Goal: Find specific page/section: Find specific page/section

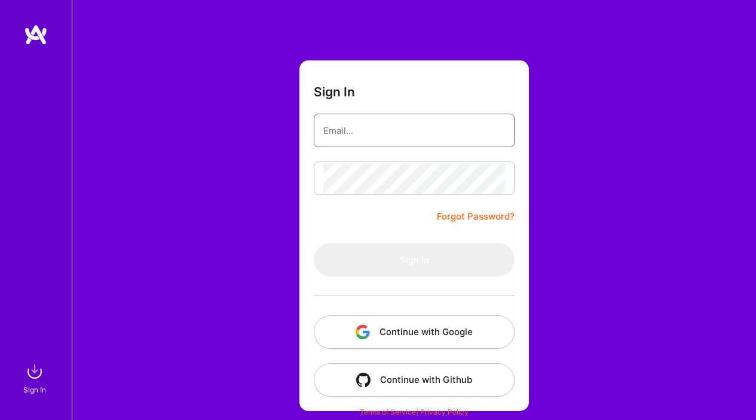
scroll to position [26, 0]
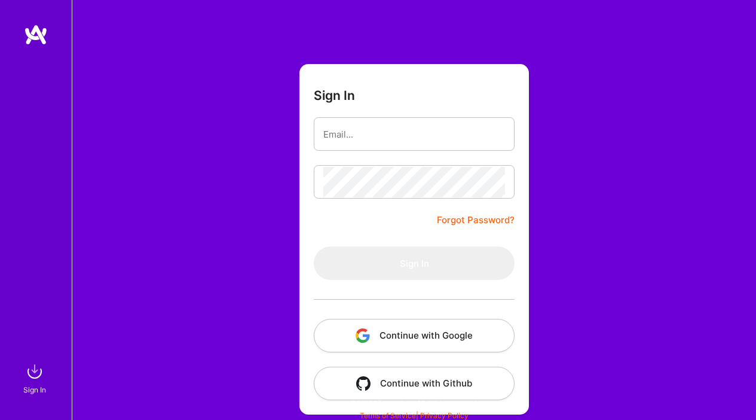
click at [387, 337] on button "Continue with Google" at bounding box center [414, 335] width 201 height 33
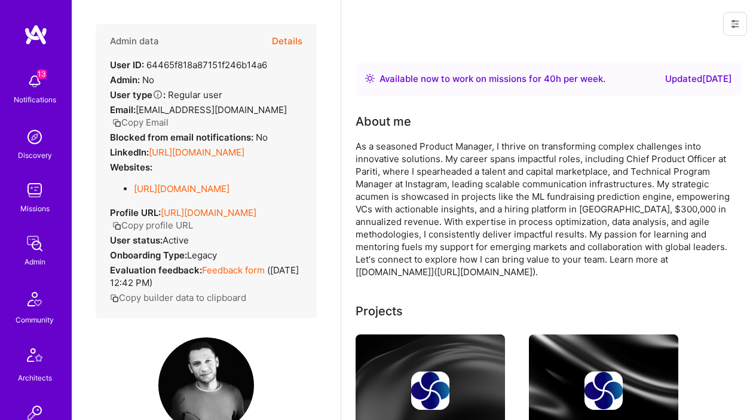
click at [277, 39] on button "Details" at bounding box center [287, 41] width 30 height 35
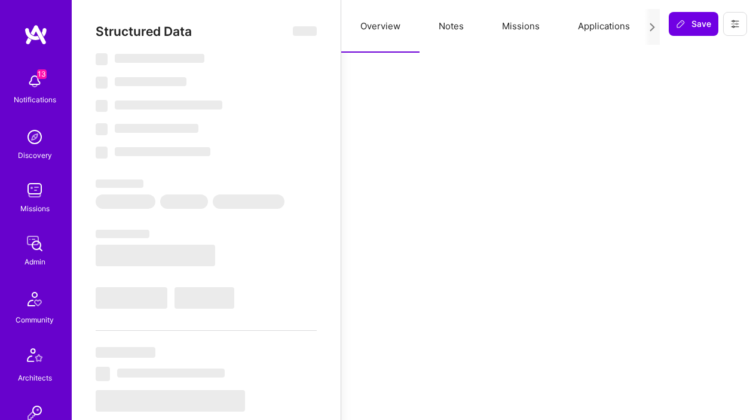
select select "Right Now"
select select "7"
select select "6"
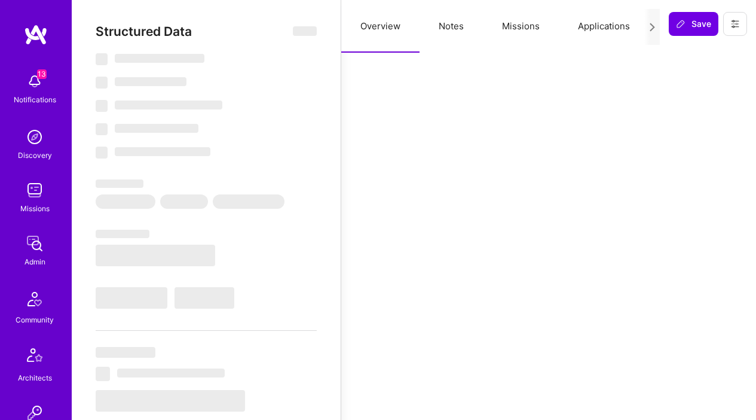
select select "US"
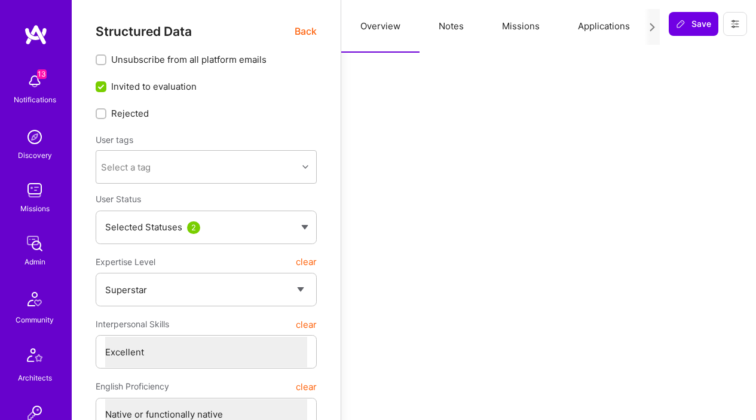
click at [306, 27] on span "Back" at bounding box center [306, 31] width 22 height 15
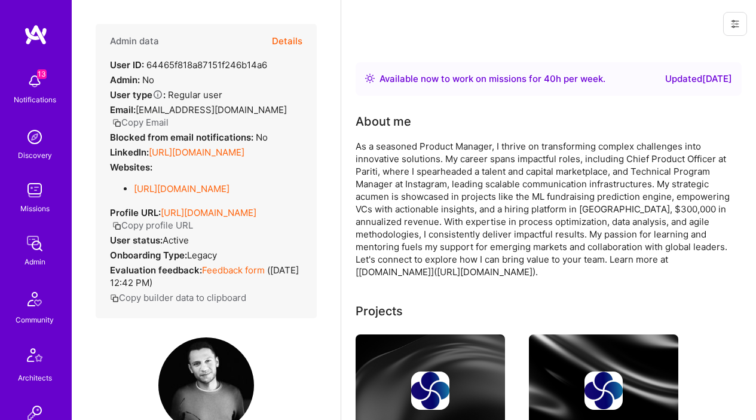
click at [219, 152] on link "[URL][DOMAIN_NAME]" at bounding box center [197, 152] width 96 height 11
